Goal: Information Seeking & Learning: Check status

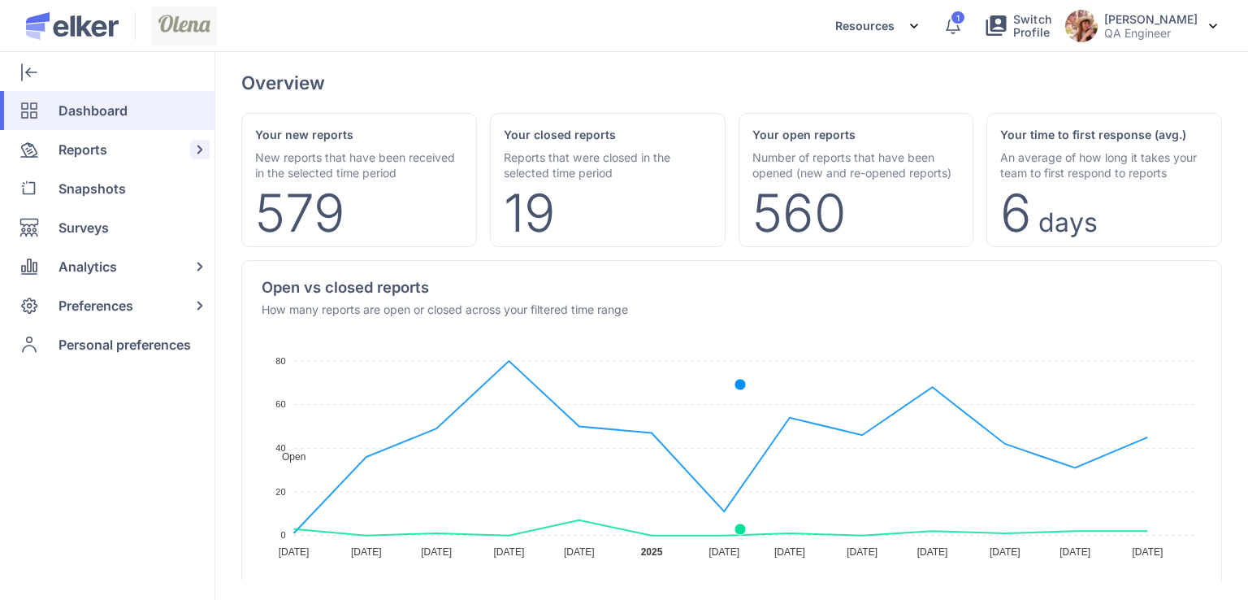
click at [127, 135] on div "Reports" at bounding box center [104, 149] width 208 height 39
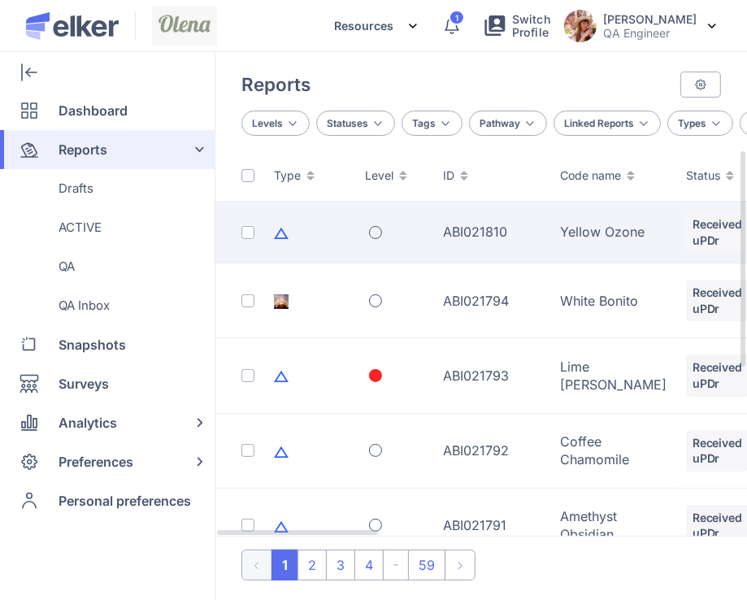
click at [454, 228] on div "ABI021810" at bounding box center [492, 232] width 98 height 18
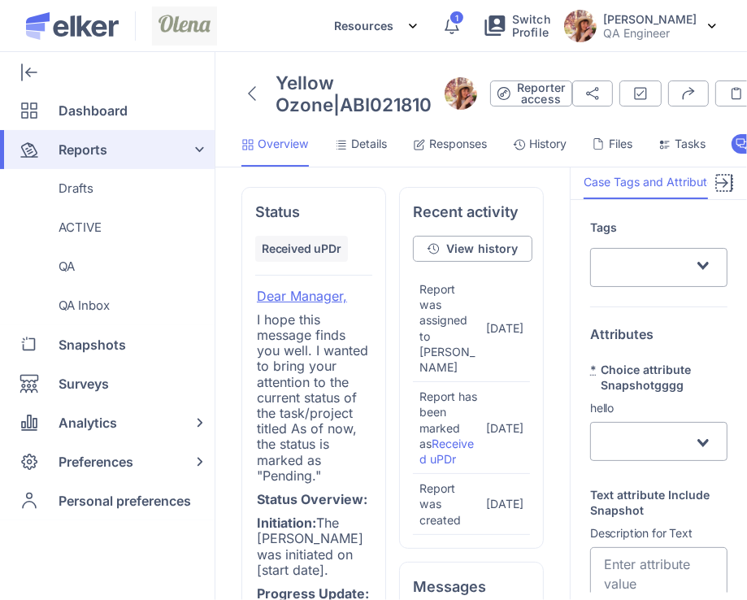
click at [714, 193] on icon at bounding box center [724, 183] width 20 height 20
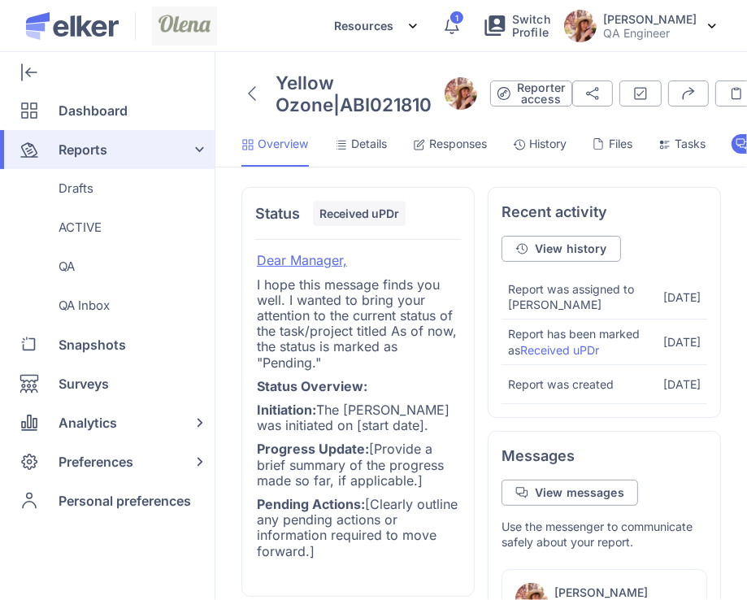
click at [383, 152] on span "Details" at bounding box center [369, 144] width 36 height 16
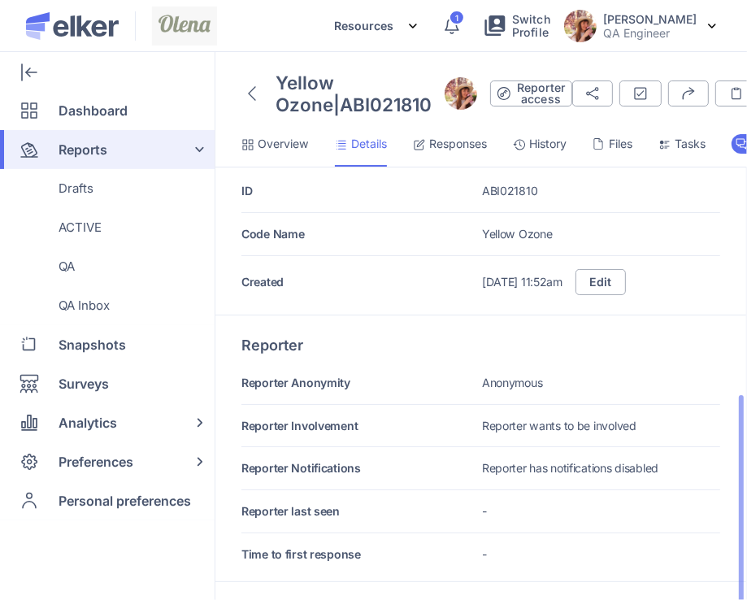
scroll to position [244, 0]
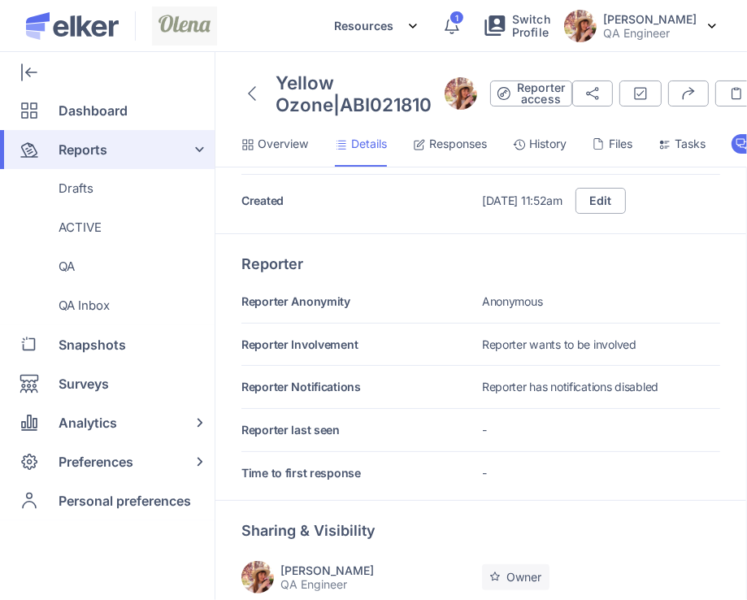
click at [554, 152] on span "History" at bounding box center [547, 144] width 37 height 16
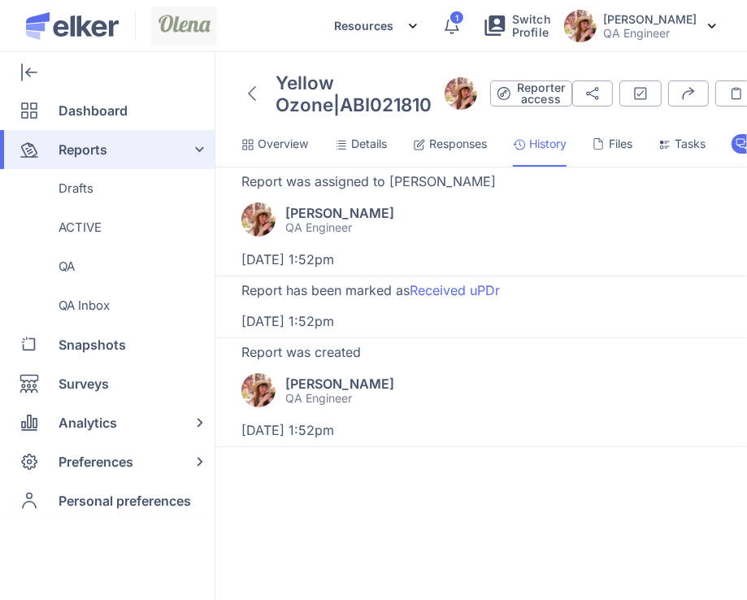
click at [290, 152] on span "Overview" at bounding box center [283, 144] width 51 height 16
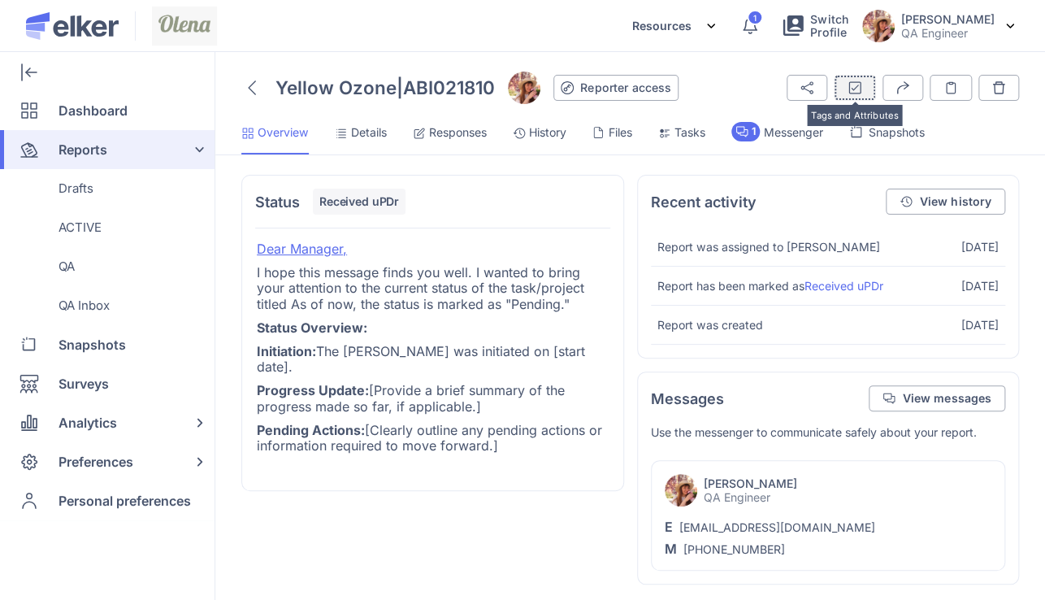
click at [848, 85] on icon "submit" at bounding box center [855, 87] width 15 height 15
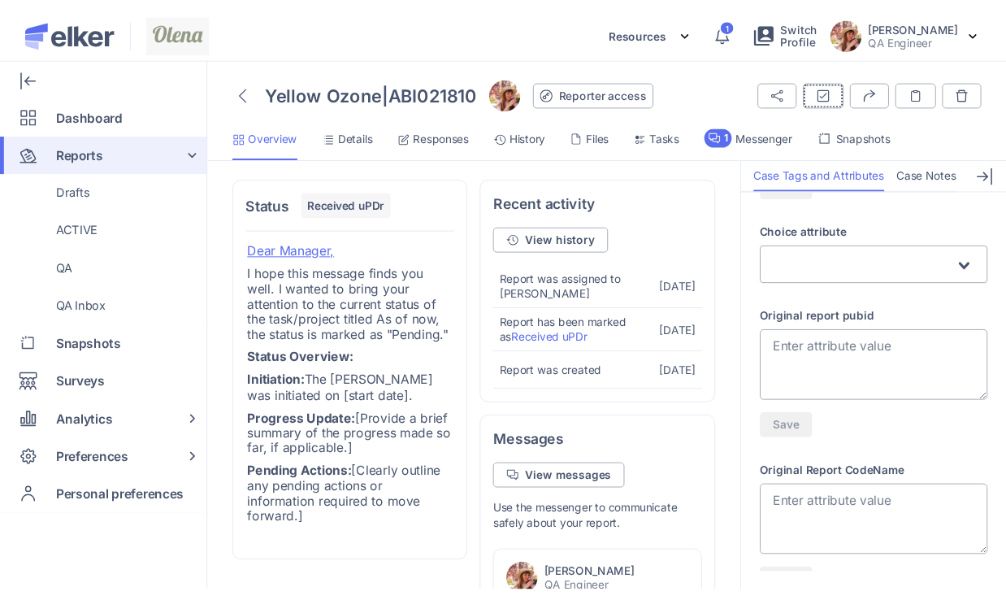
scroll to position [1219, 0]
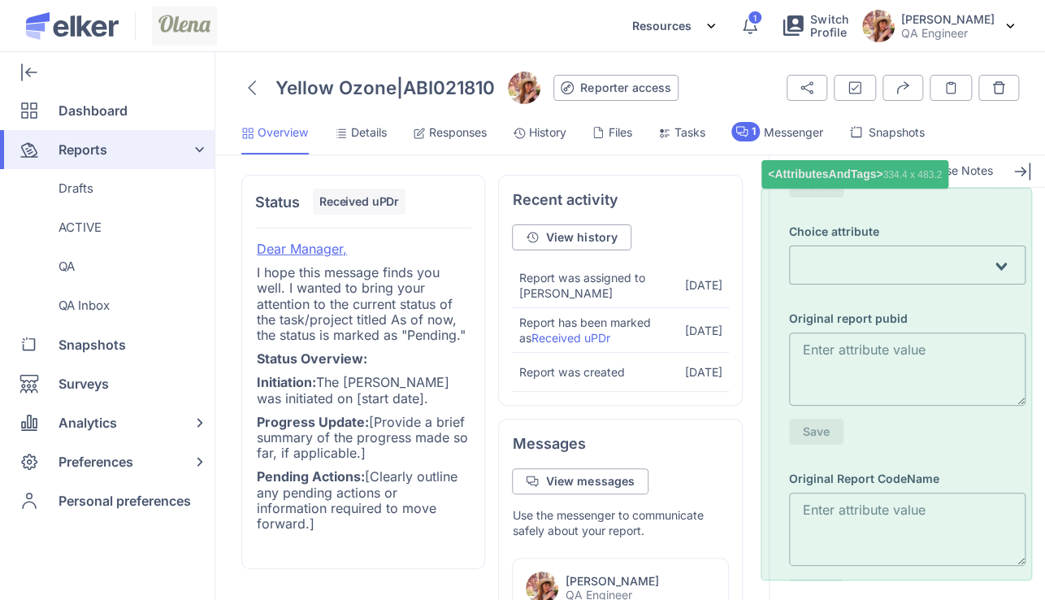
click at [1009, 309] on div "Tags Loading... Attributes * Choice attribute Snapshotgggg hello Loading... Tex…" at bounding box center [908, 384] width 276 height 393
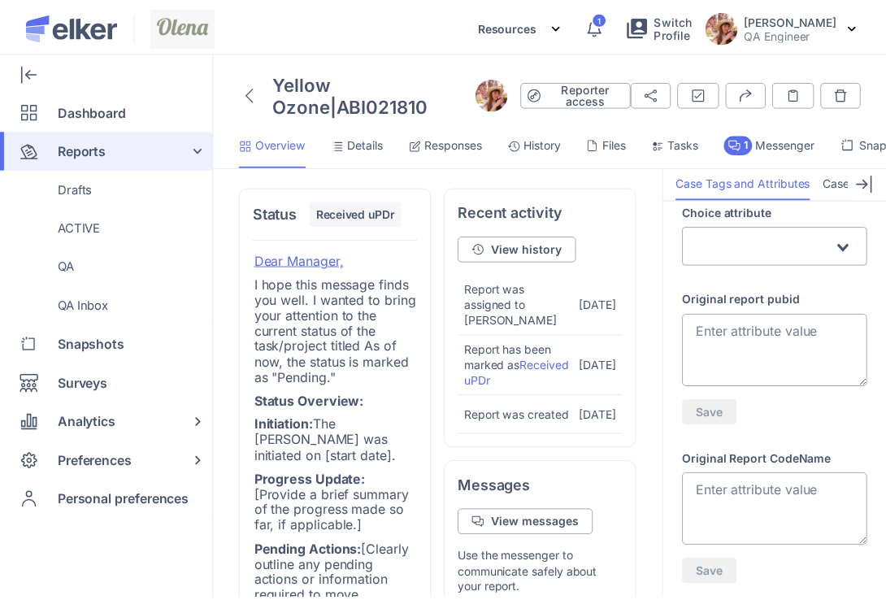
scroll to position [1344, 0]
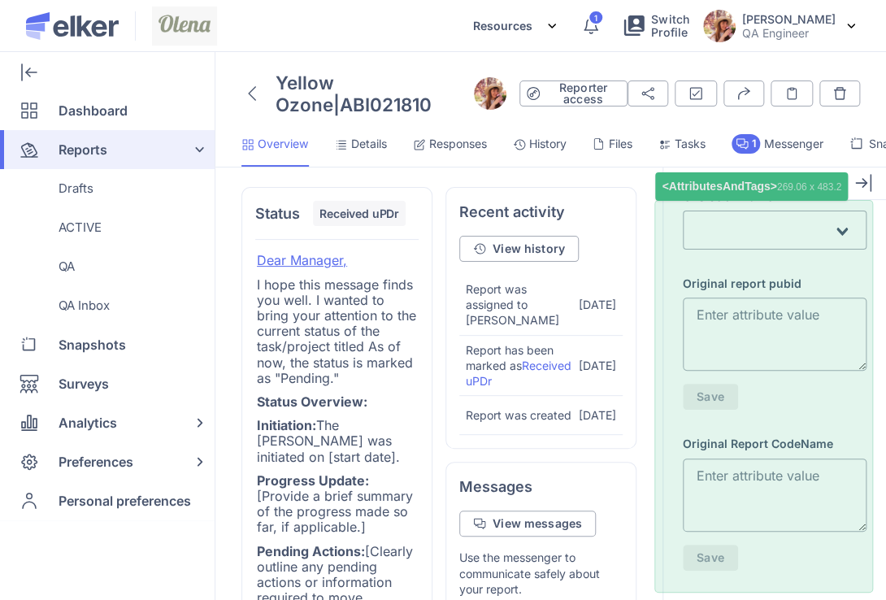
click at [853, 227] on div "Tags Loading... Attributes * Choice attribute Snapshotgggg hello Loading... Tex…" at bounding box center [774, 396] width 223 height 393
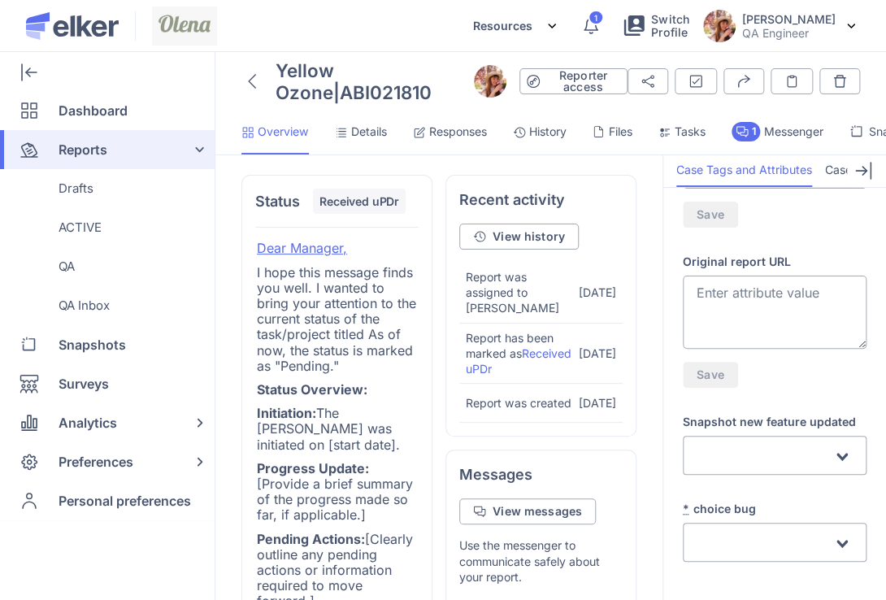
scroll to position [1736, 0]
click at [761, 472] on div "Loading..." at bounding box center [775, 455] width 184 height 39
click at [771, 437] on div "Loading..." at bounding box center [775, 455] width 184 height 39
click at [786, 488] on div "Snapshot new feature updated Loading... new report created - [GEOGRAPHIC_DATA] …" at bounding box center [775, 525] width 184 height 74
click at [744, 549] on input "Search for option" at bounding box center [765, 544] width 134 height 20
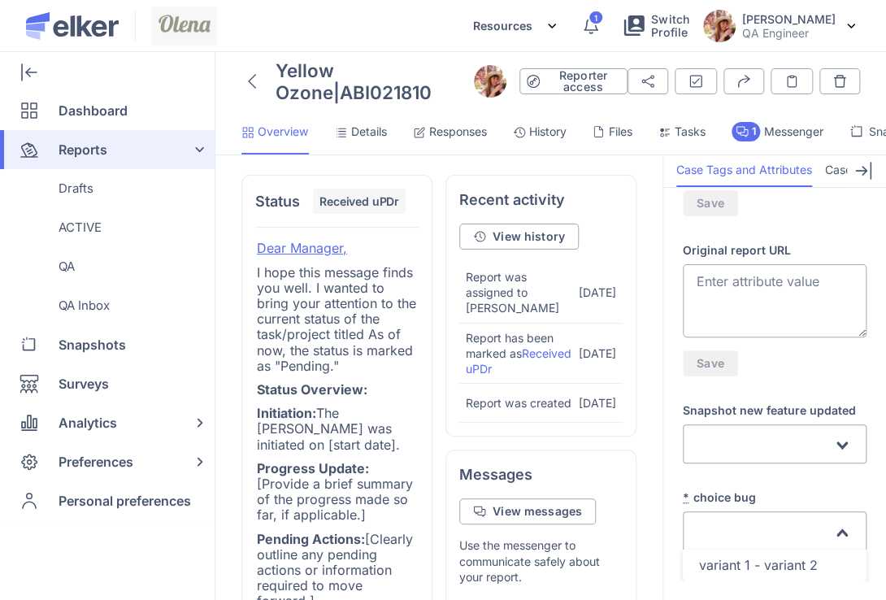
scroll to position [1748, 0]
click at [779, 490] on label "* choice bug" at bounding box center [775, 496] width 184 height 15
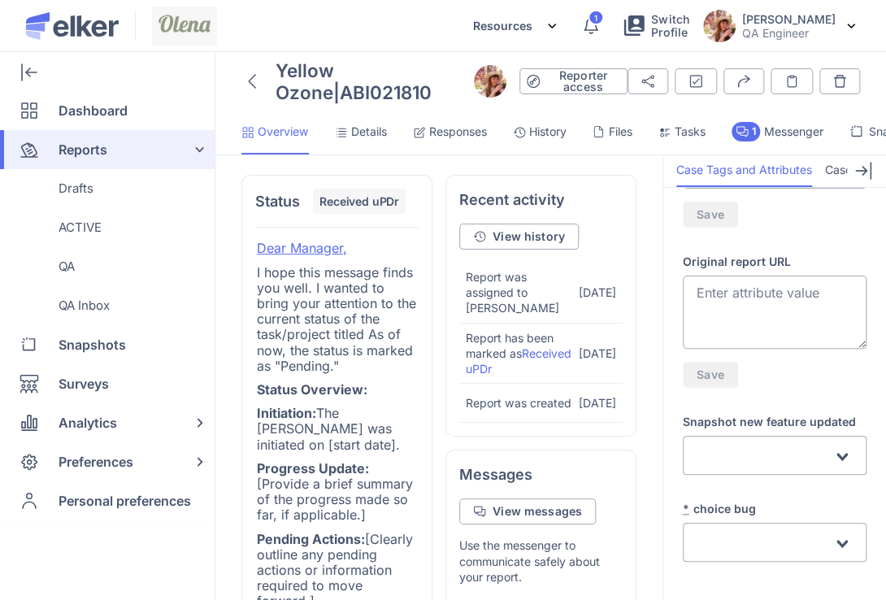
scroll to position [1736, 0]
